Goal: Task Accomplishment & Management: Complete application form

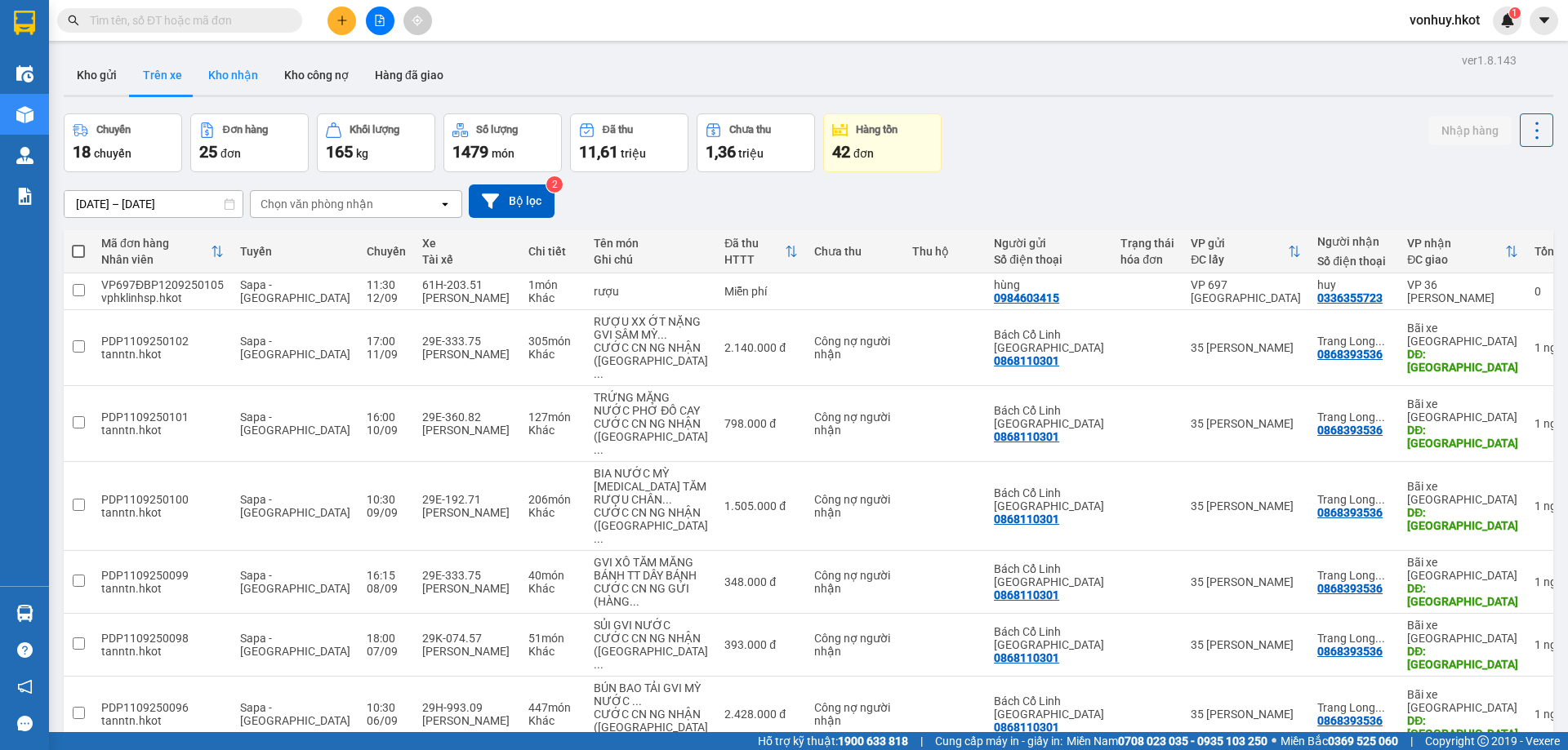
click at [226, 71] on button "Kho nhận" at bounding box center [233, 75] width 76 height 39
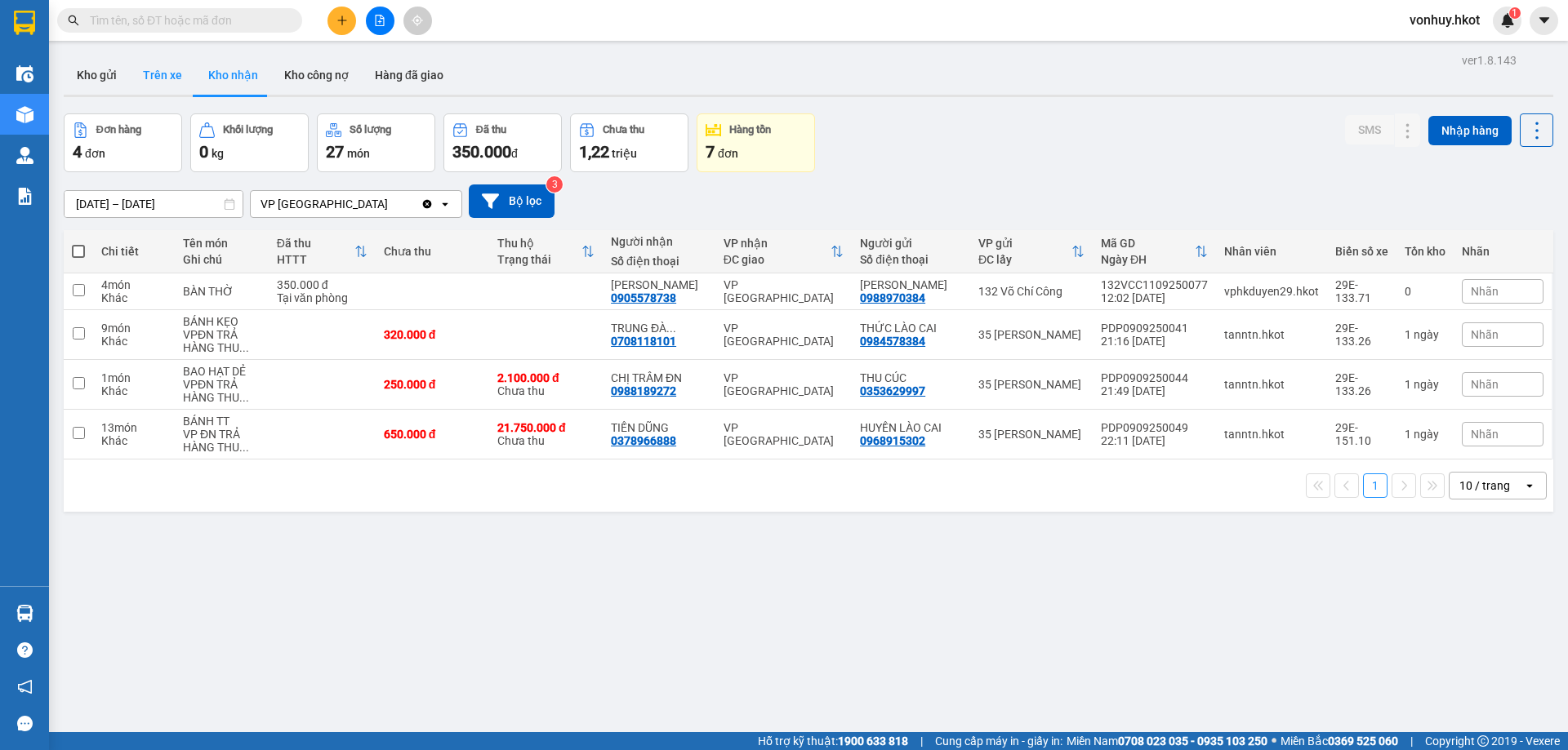
click at [145, 72] on button "Trên xe" at bounding box center [163, 75] width 65 height 39
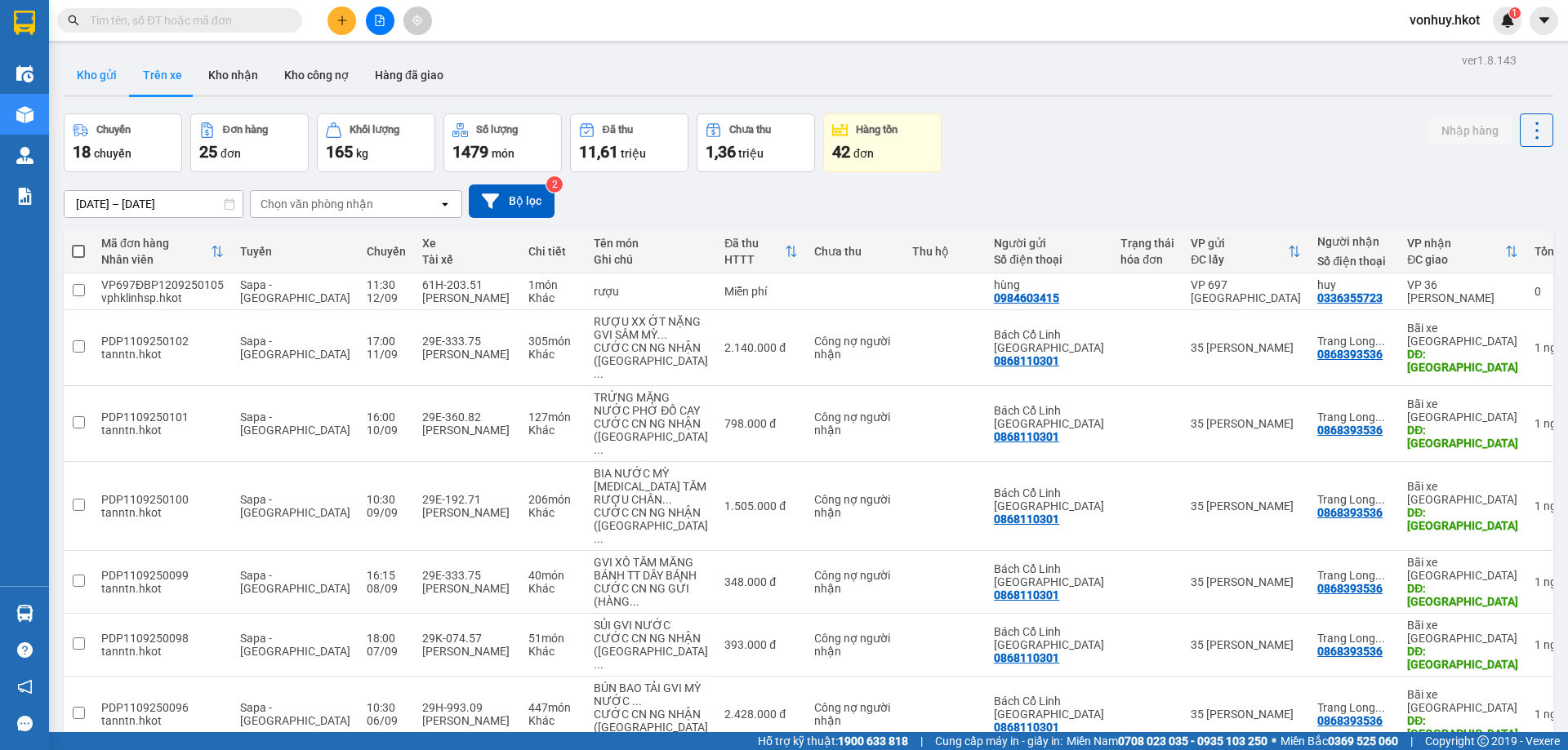
click at [99, 65] on button "Kho gửi" at bounding box center [96, 75] width 66 height 39
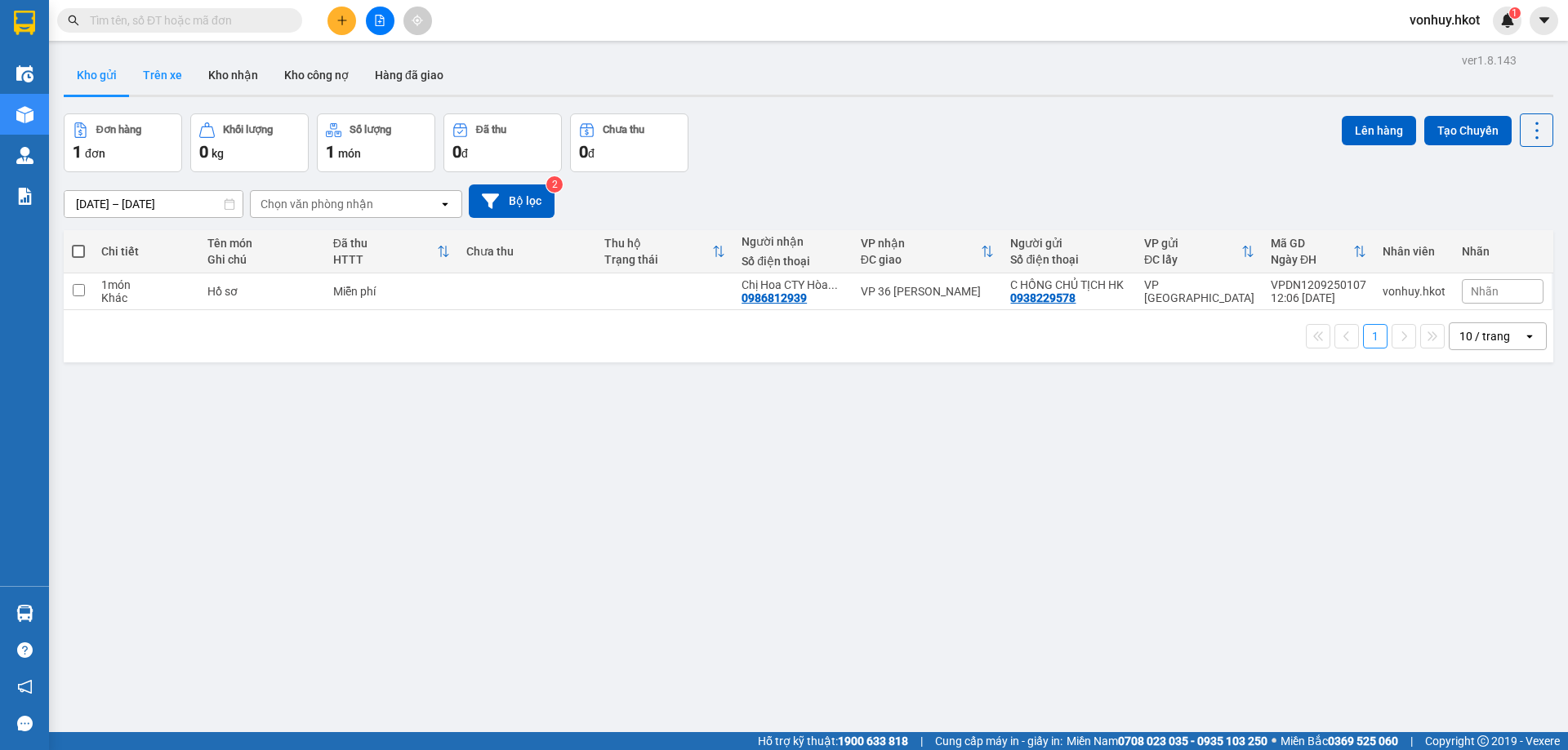
click at [157, 82] on button "Trên xe" at bounding box center [163, 75] width 65 height 39
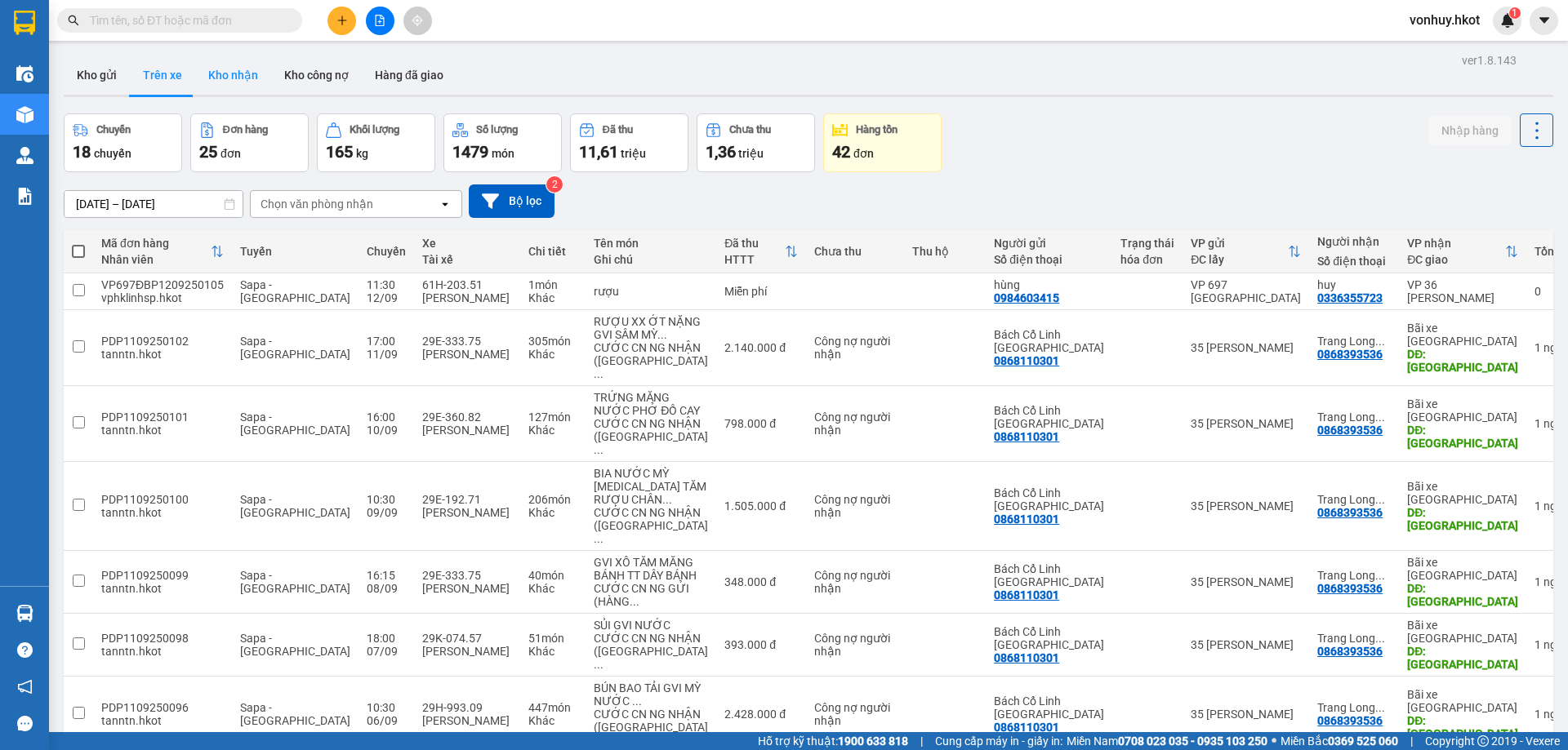
click at [229, 74] on button "Kho nhận" at bounding box center [233, 75] width 76 height 39
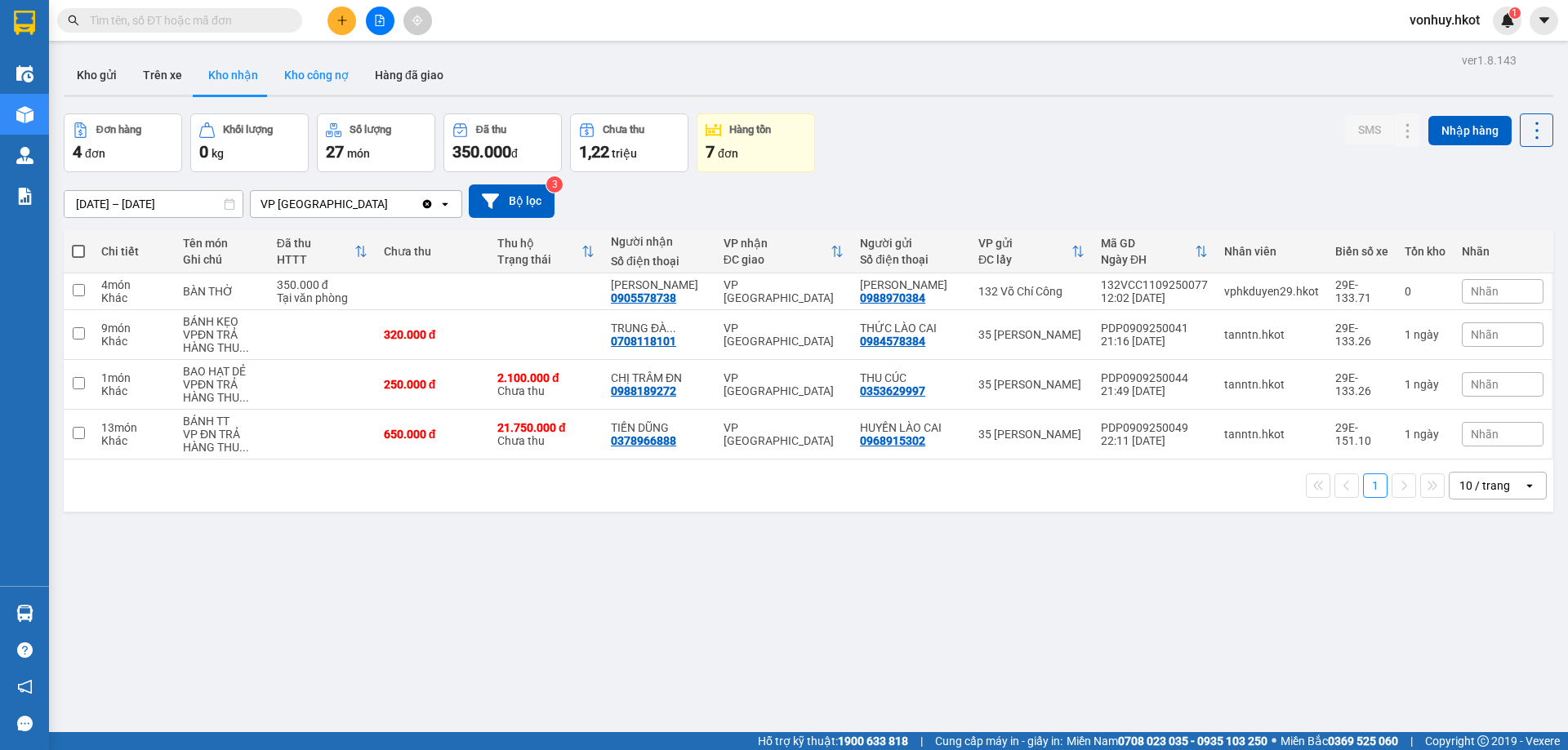
click at [308, 68] on button "Kho công nợ" at bounding box center [317, 75] width 91 height 39
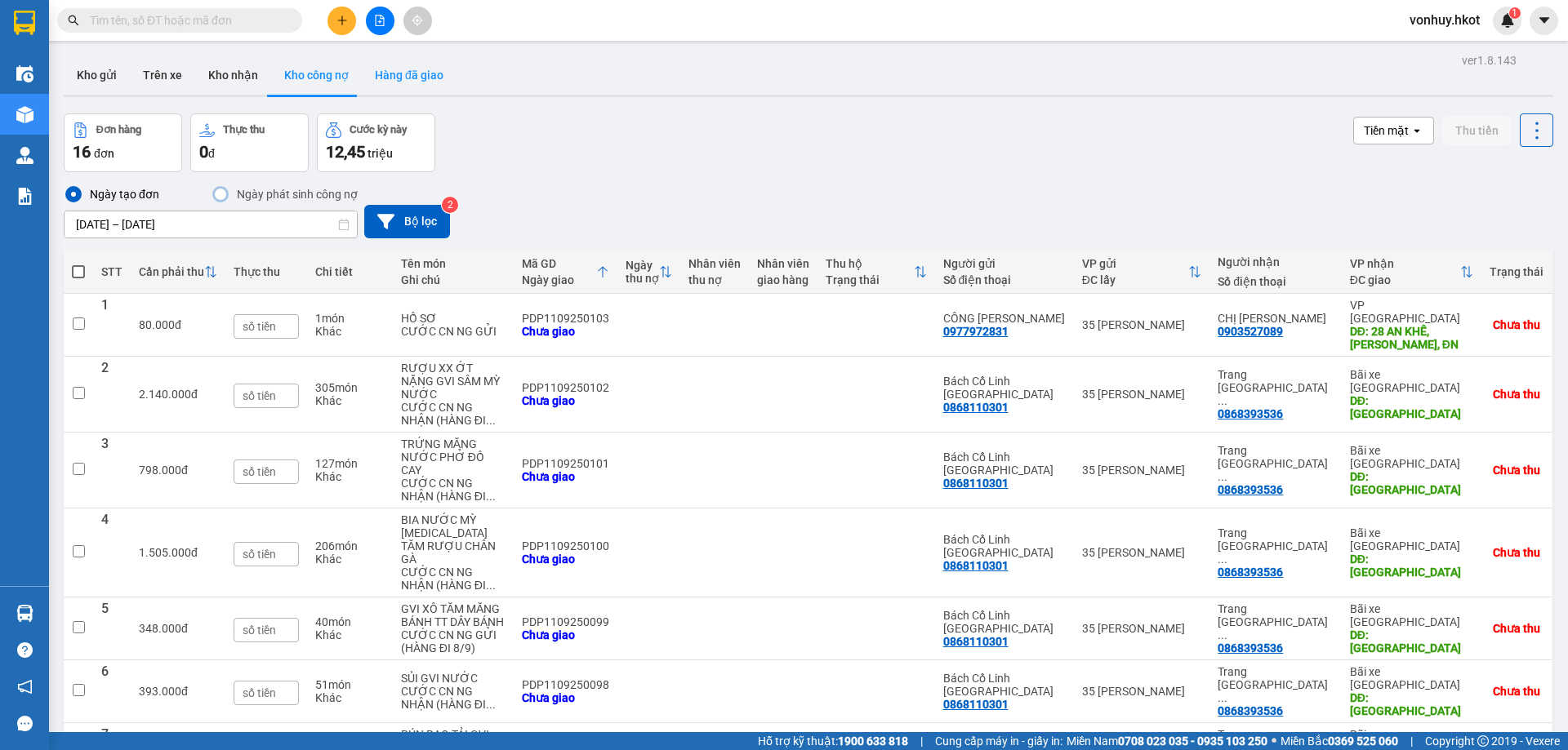
click at [417, 79] on button "Hàng đã giao" at bounding box center [408, 75] width 95 height 39
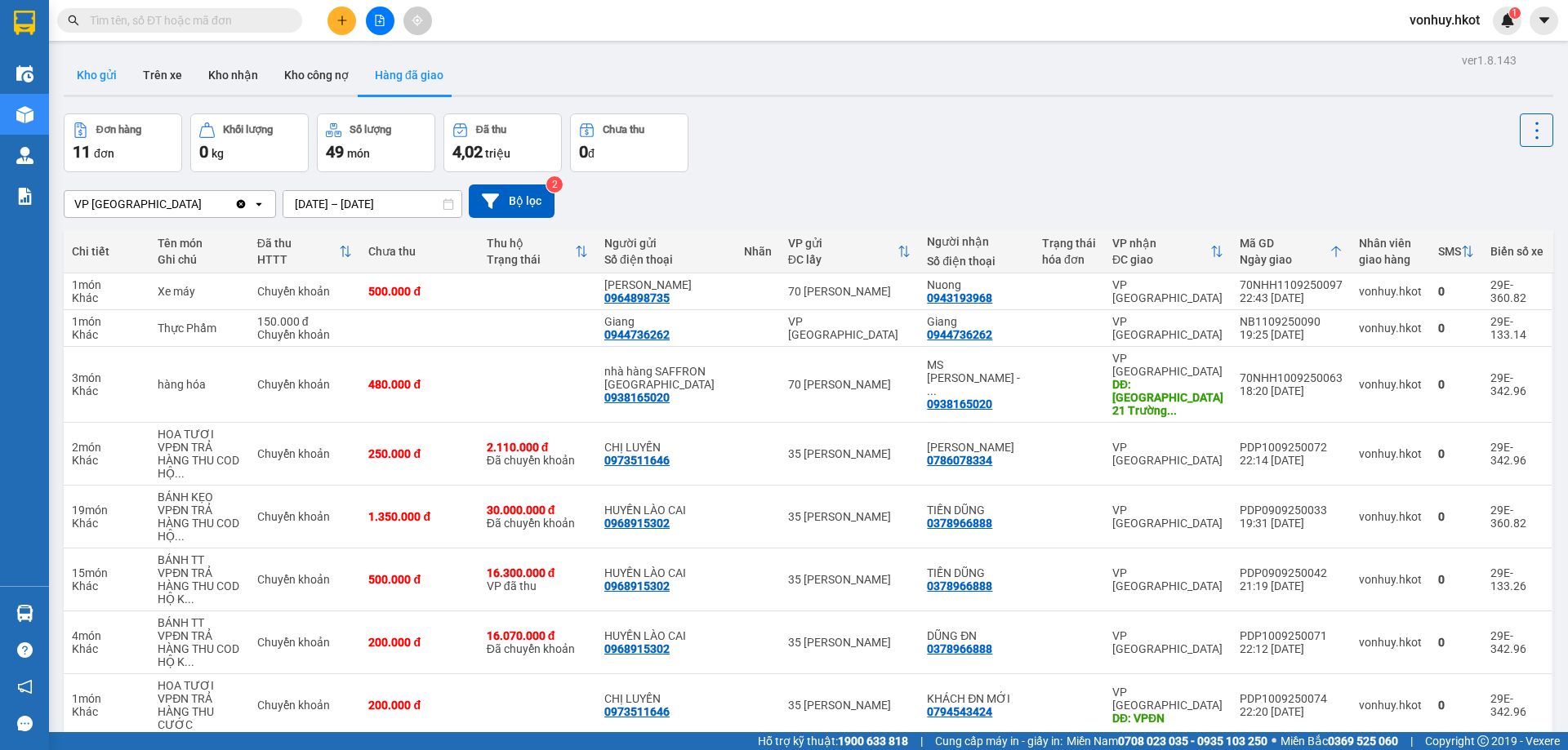
click at [88, 80] on button "Kho gửi" at bounding box center [96, 75] width 66 height 39
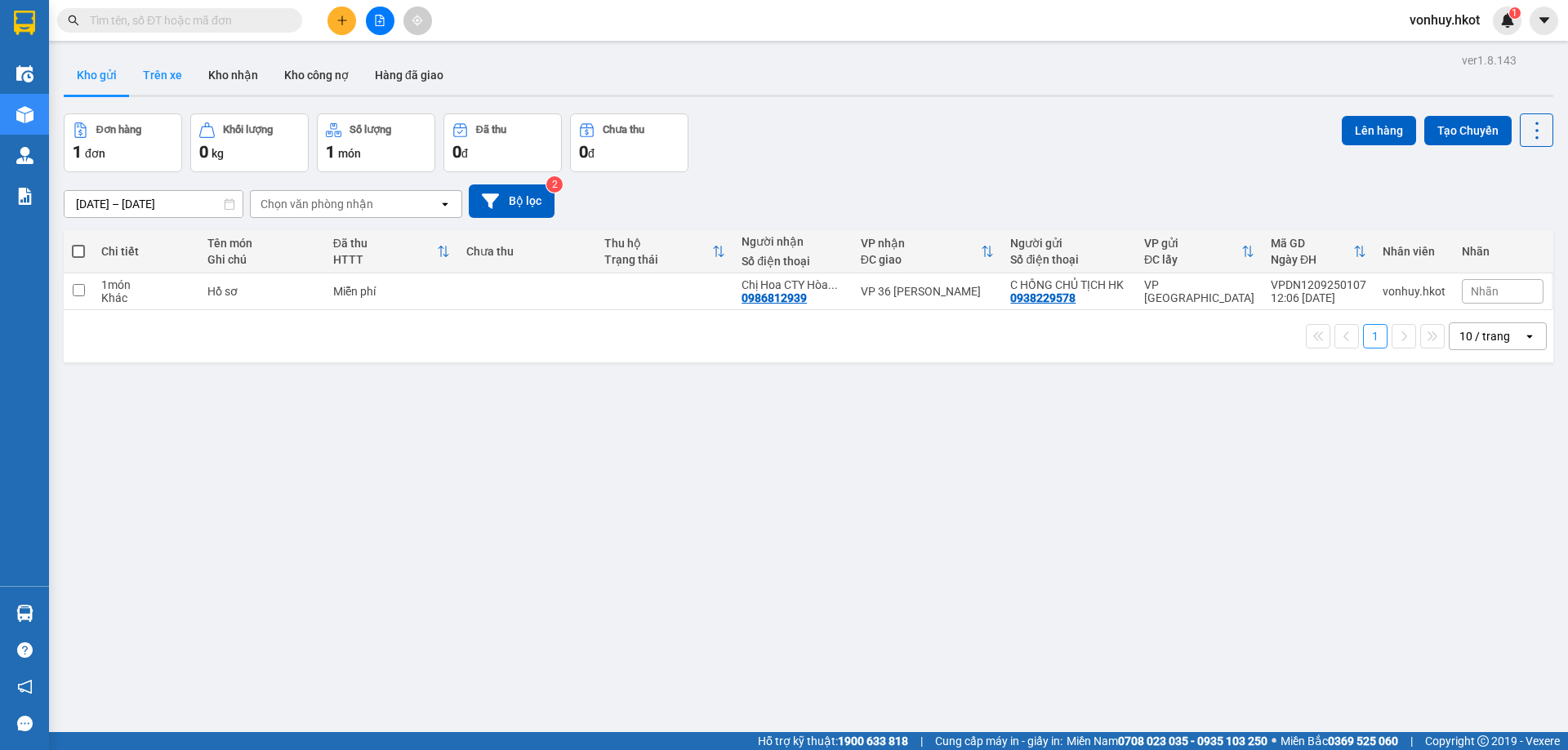
click at [169, 77] on button "Trên xe" at bounding box center [163, 75] width 65 height 39
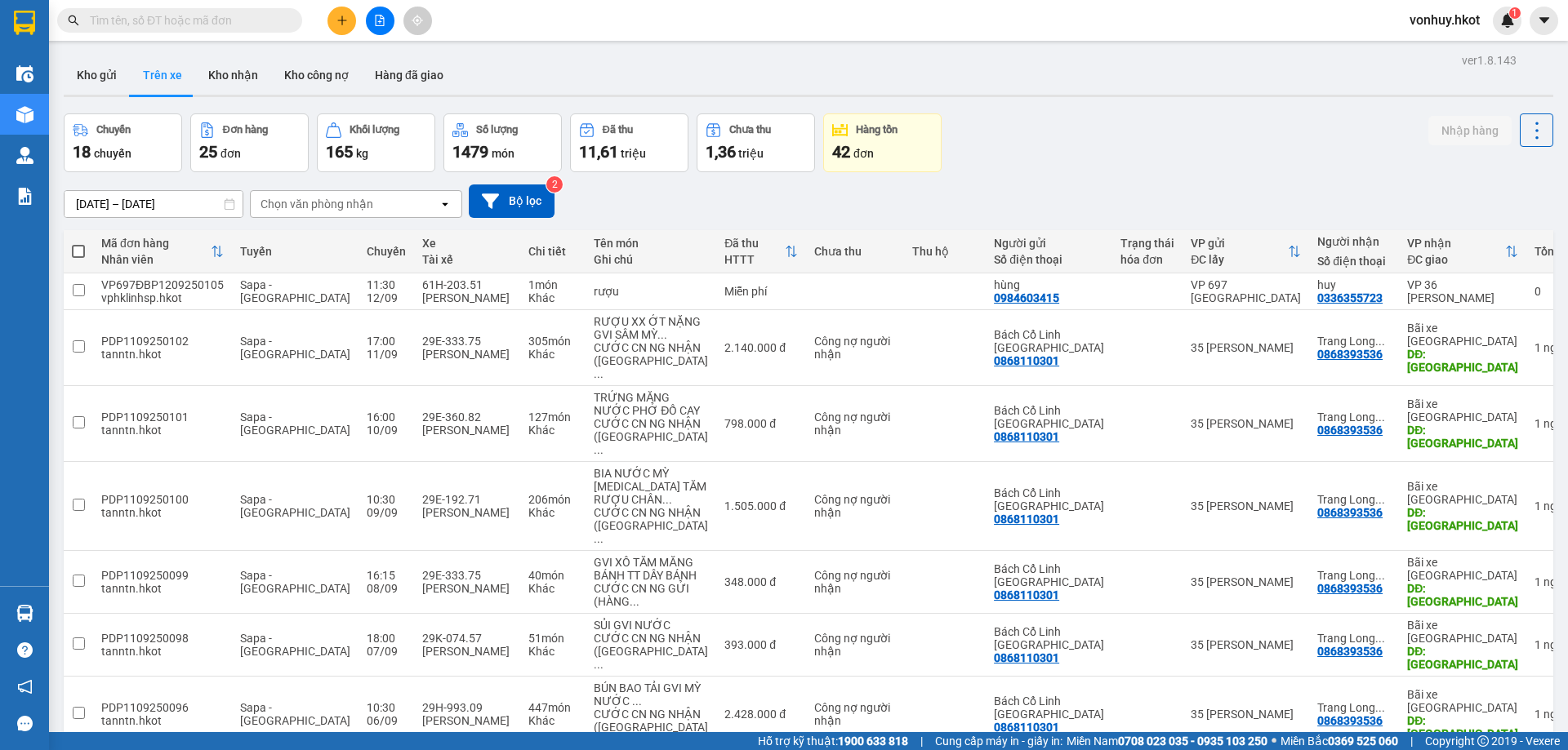
click at [255, 26] on input "text" at bounding box center [186, 20] width 193 height 18
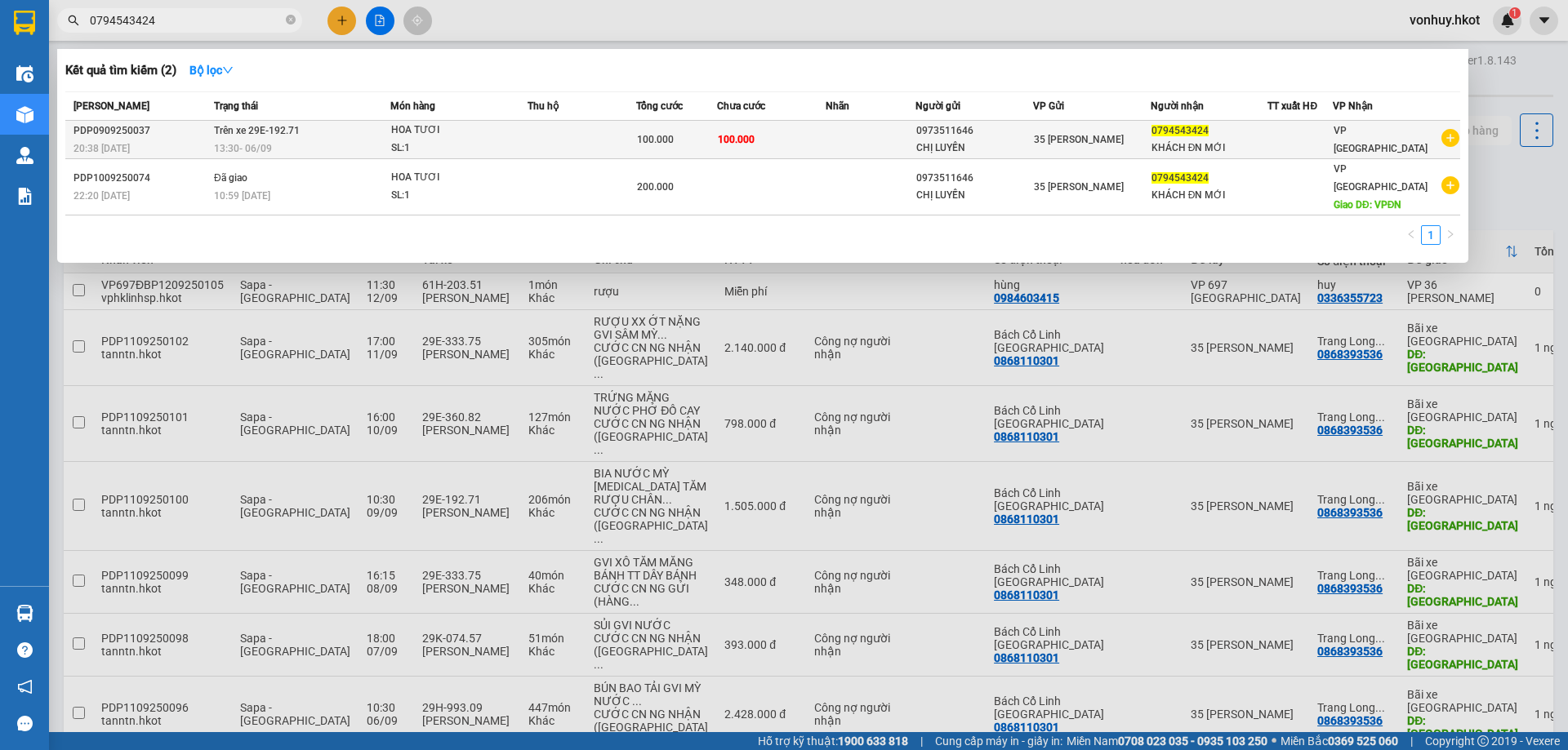
type input "0794543424"
drag, startPoint x: 1291, startPoint y: 145, endPoint x: 1283, endPoint y: 152, distance: 10.6
click at [1283, 152] on td at bounding box center [1300, 140] width 65 height 39
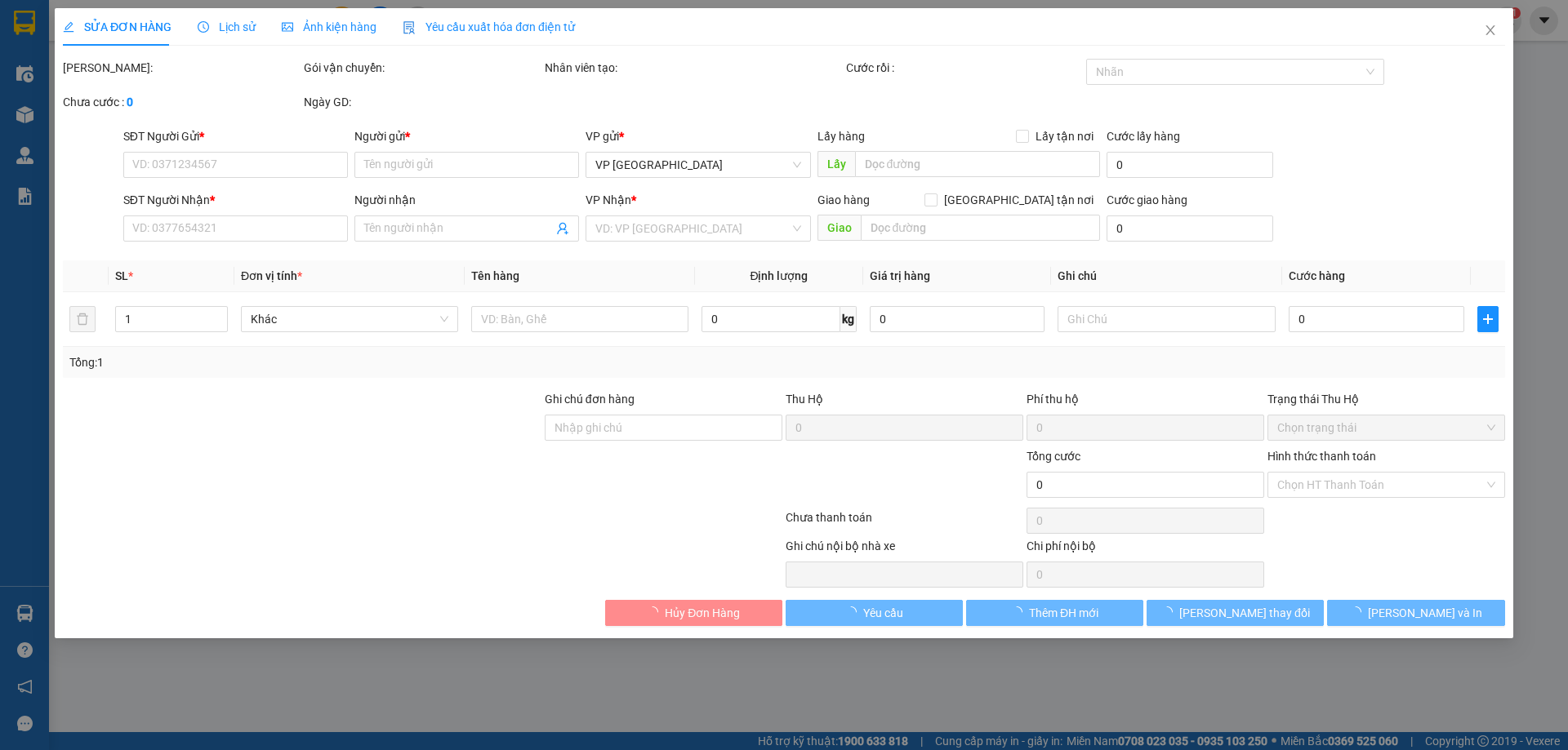
type input "0973511646"
type input "CHỊ LUYẾN"
type input "0794543424"
type input "KHÁCH ĐN MỚI"
type input "100.000"
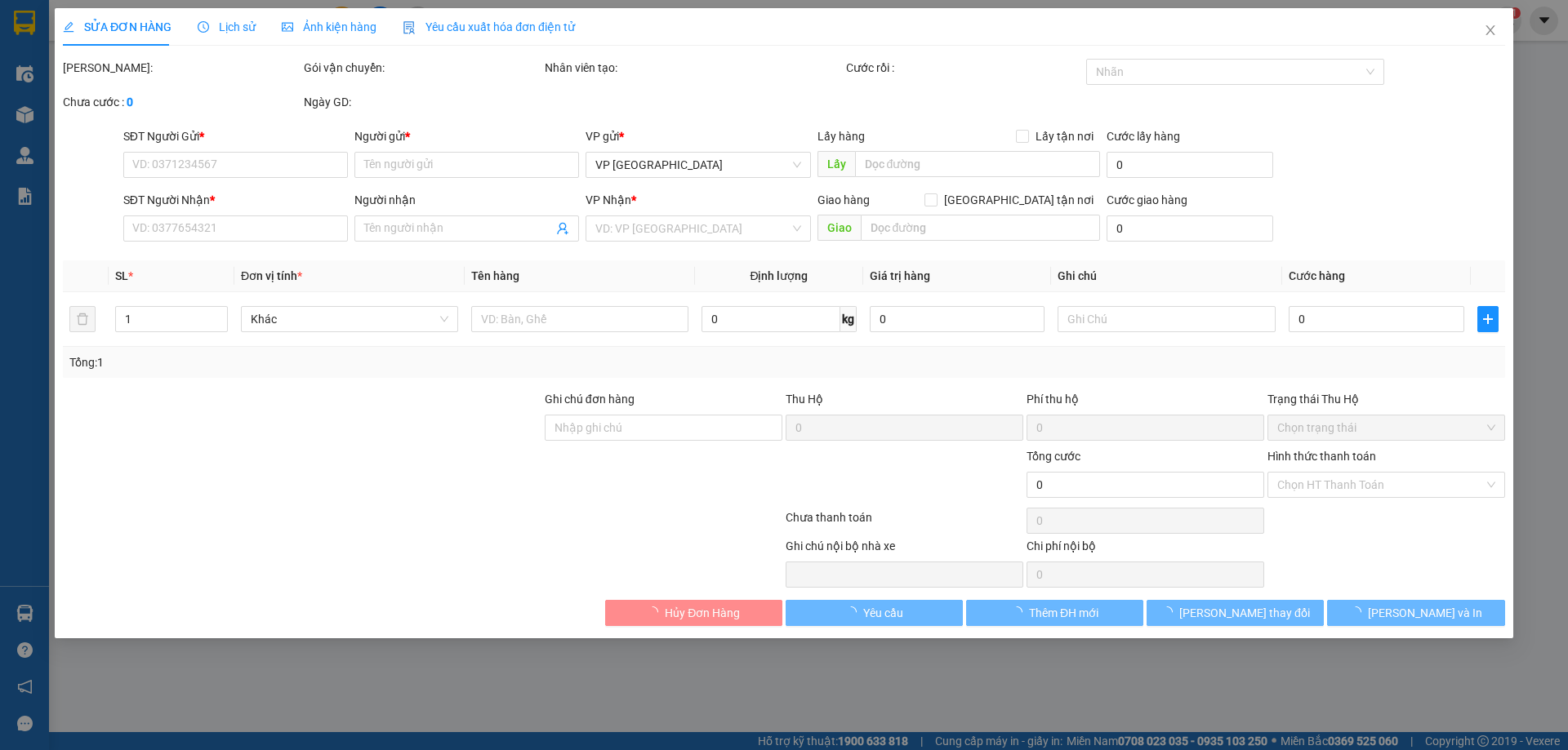
type input "100.000"
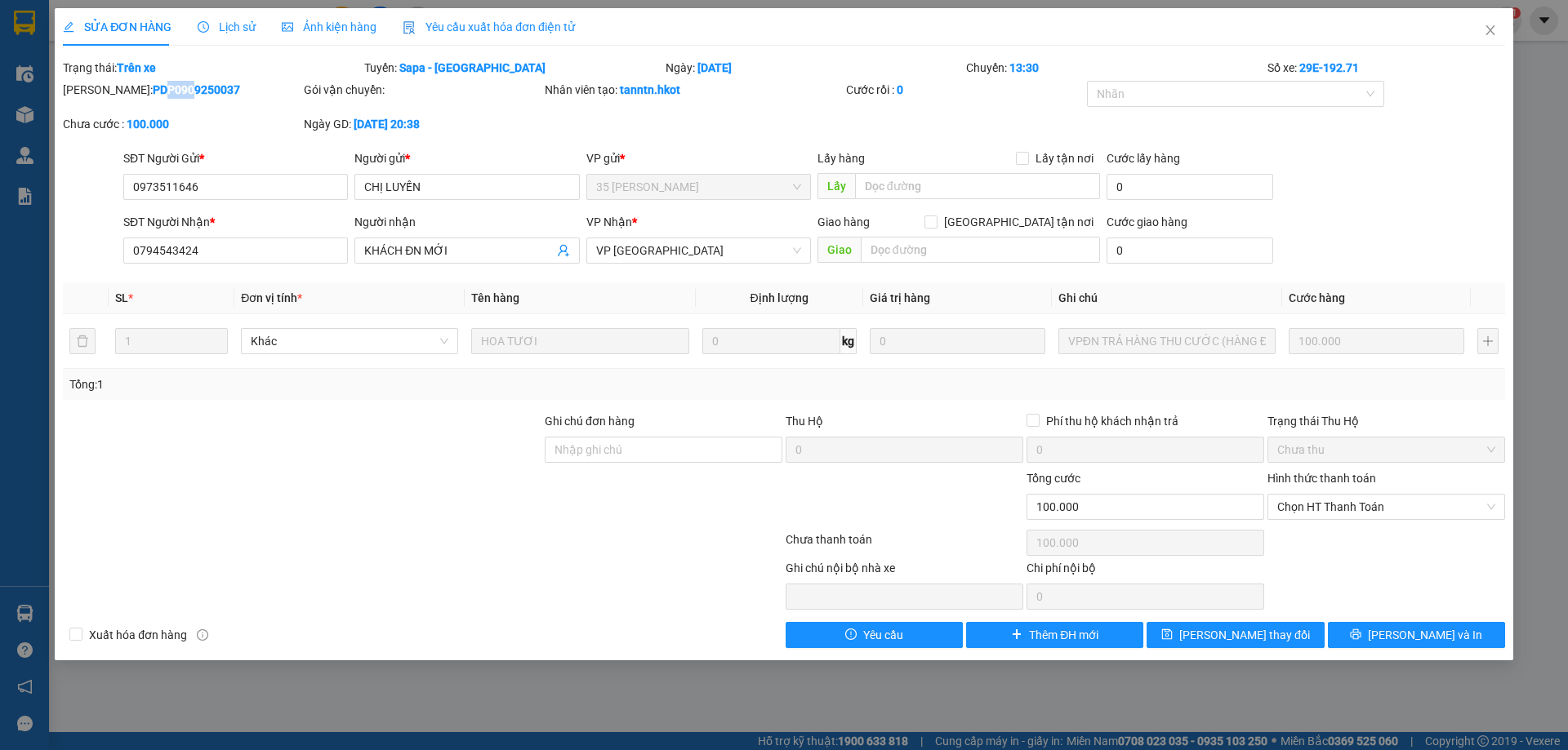
drag, startPoint x: 108, startPoint y: 85, endPoint x: 136, endPoint y: 85, distance: 28.0
click at [152, 85] on b "PDP0909250037" at bounding box center [196, 89] width 87 height 13
click at [152, 87] on b "PDP0909250037" at bounding box center [196, 89] width 87 height 13
drag, startPoint x: 105, startPoint y: 86, endPoint x: 215, endPoint y: 95, distance: 110.4
click at [215, 95] on div "[PERSON_NAME]: PDP0909250037" at bounding box center [182, 89] width 238 height 18
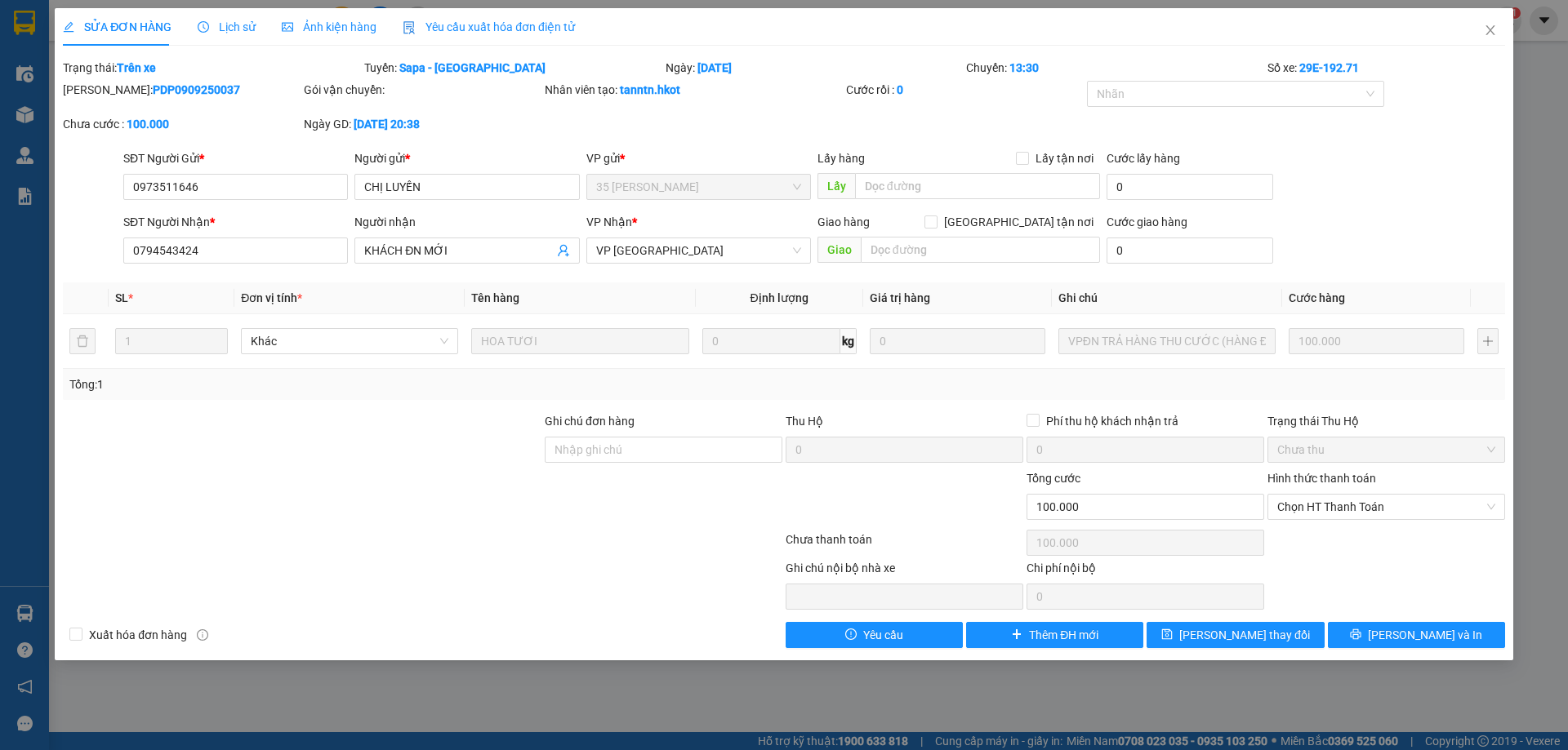
copy b "PDP0909250037"
click at [359, 414] on div at bounding box center [302, 441] width 482 height 57
